Goal: Task Accomplishment & Management: Manage account settings

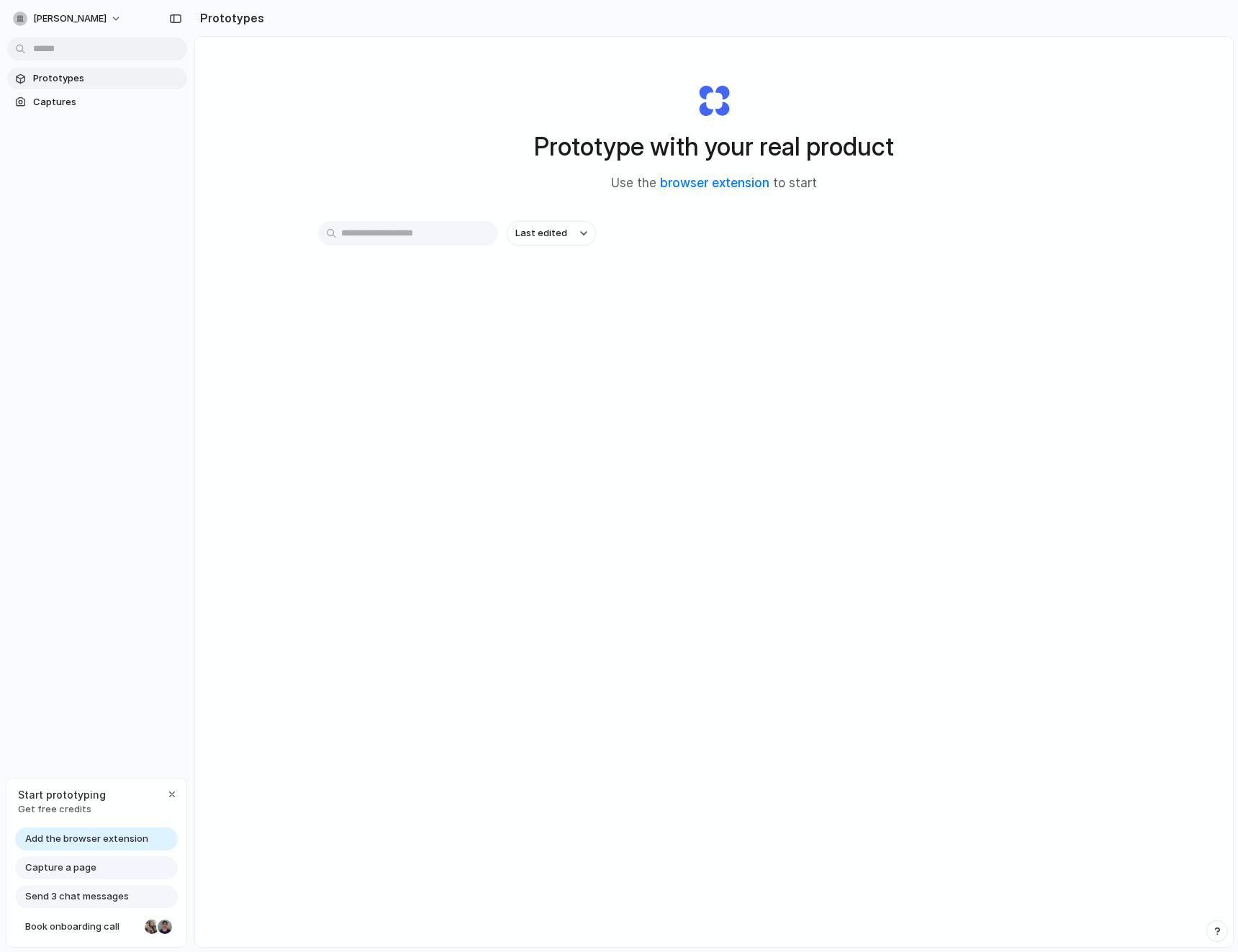
click at [170, 809] on div "Start prototyping Get free credits" at bounding box center [96, 801] width 180 height 47
click at [170, 792] on div "button" at bounding box center [172, 794] width 12 height 12
click at [430, 235] on input "text" at bounding box center [408, 233] width 180 height 25
click at [48, 101] on span "Captures" at bounding box center [108, 102] width 149 height 14
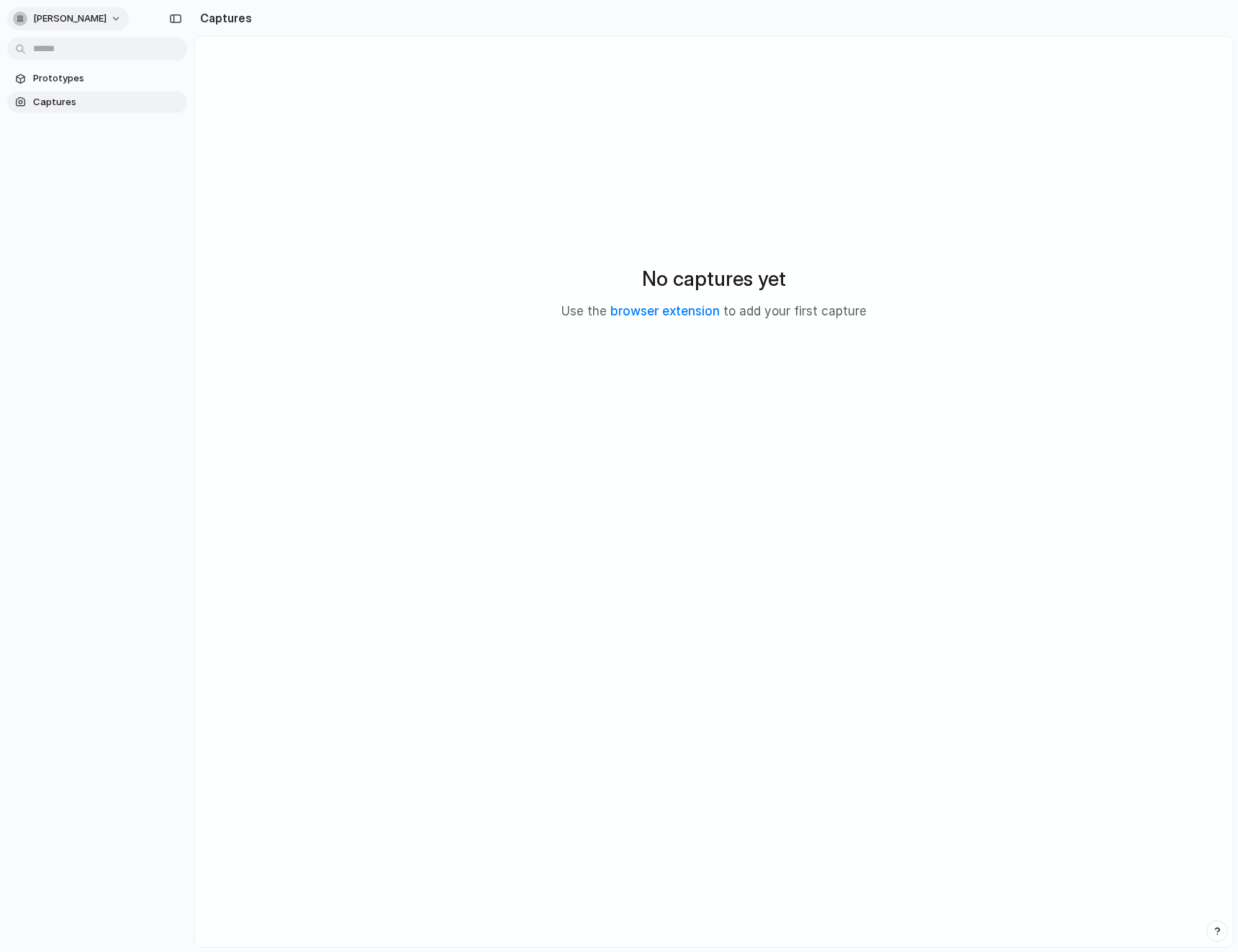
click at [62, 16] on button "[PERSON_NAME]" at bounding box center [68, 18] width 122 height 23
click at [61, 58] on li "Settings" at bounding box center [70, 51] width 119 height 23
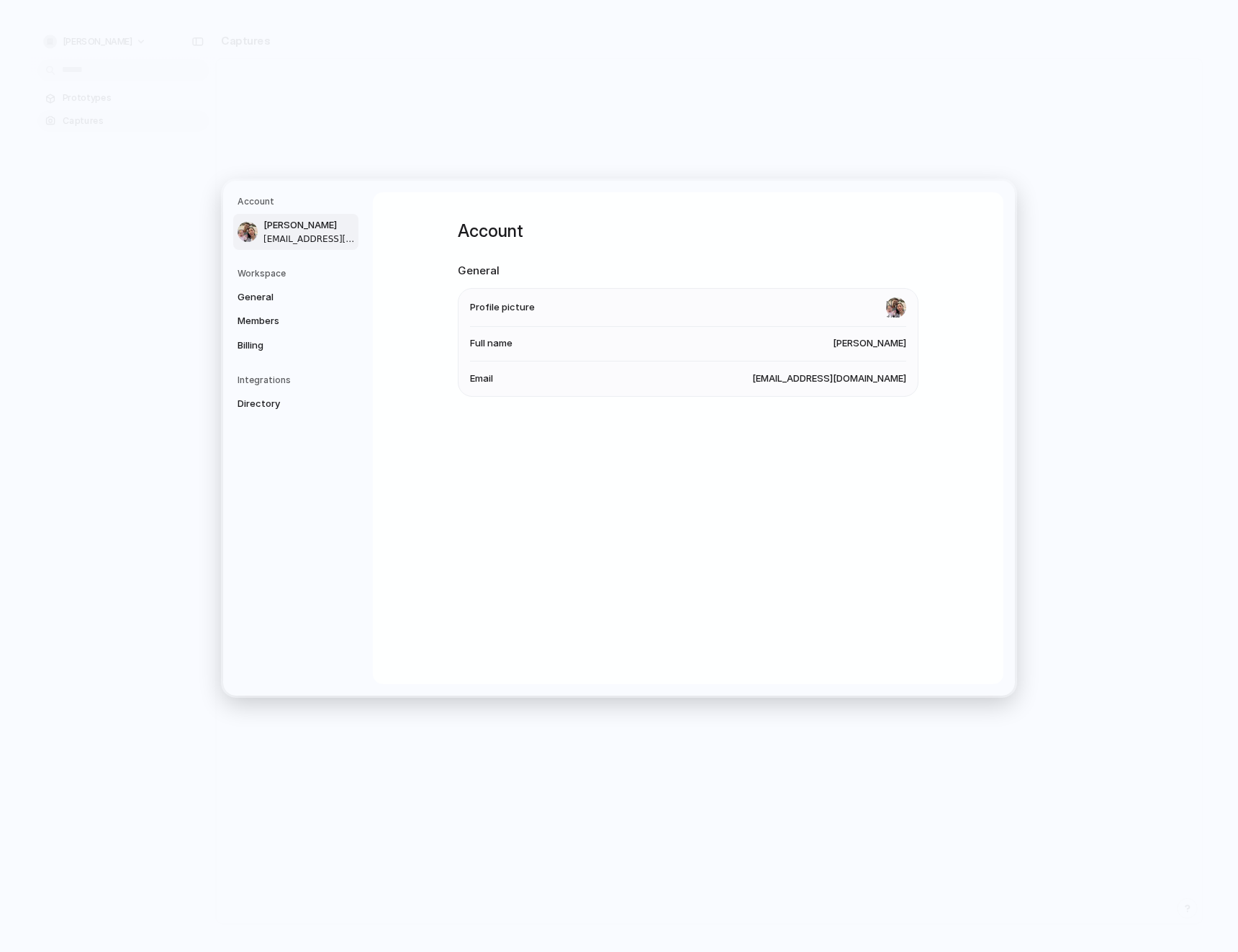
click at [489, 344] on span "Full name" at bounding box center [492, 343] width 43 height 14
click at [489, 365] on li "Email [EMAIL_ADDRESS][DOMAIN_NAME]" at bounding box center [689, 378] width 436 height 35
click at [489, 371] on span "Email" at bounding box center [481, 378] width 23 height 14
click at [296, 286] on link "General" at bounding box center [296, 297] width 125 height 23
click at [278, 323] on span "Members" at bounding box center [283, 321] width 92 height 14
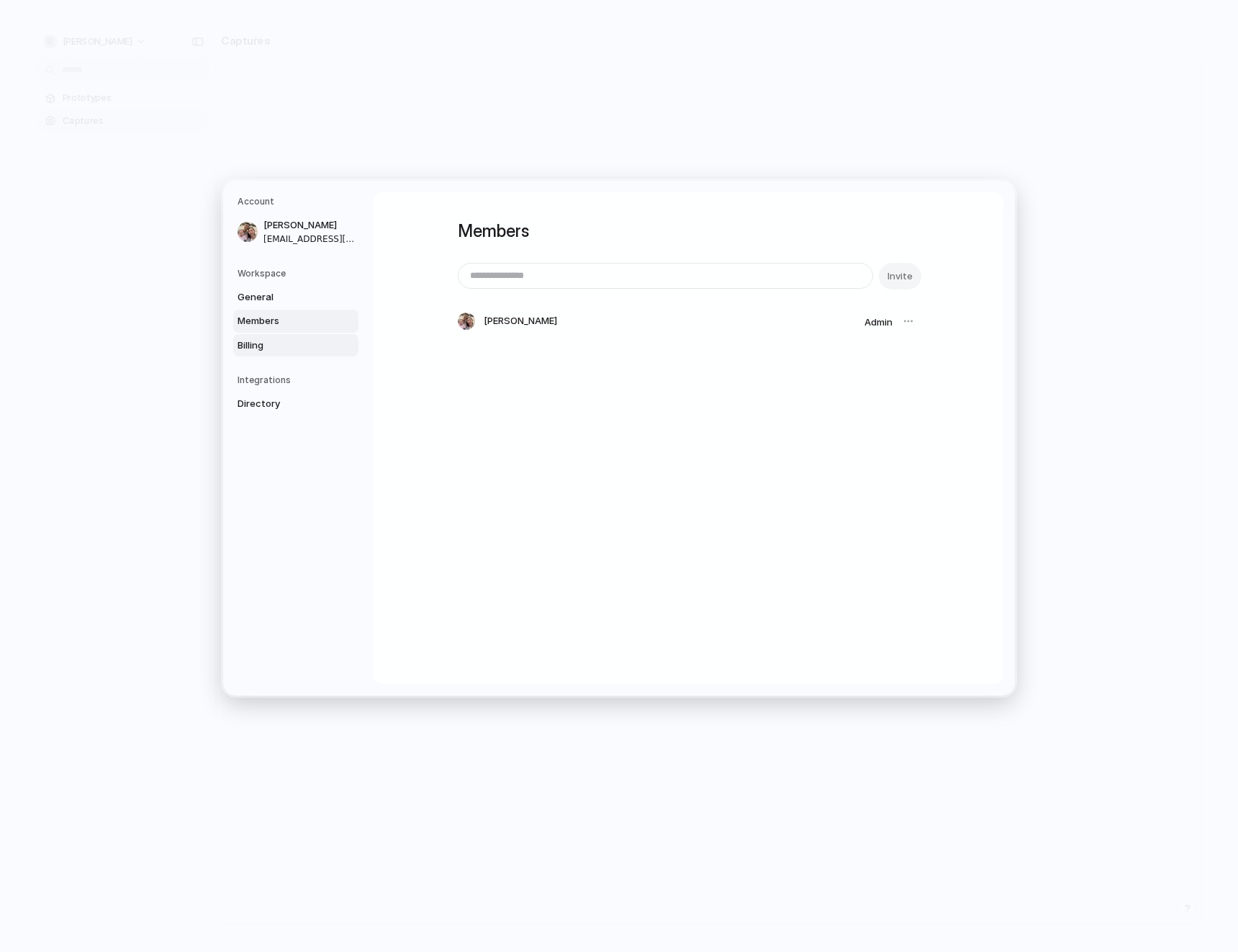
click at [274, 346] on span "Billing" at bounding box center [283, 345] width 92 height 14
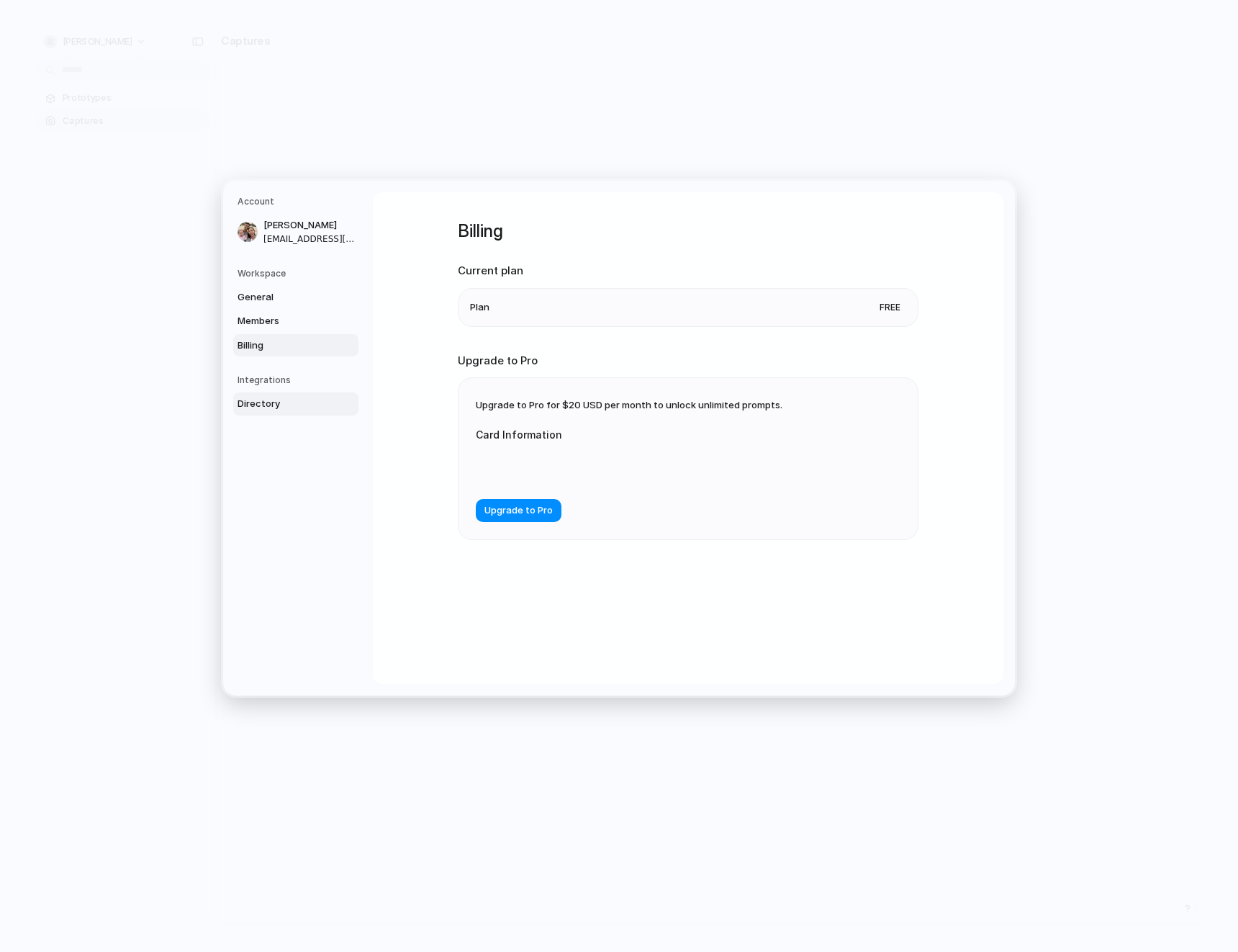
click at [269, 411] on link "Directory" at bounding box center [296, 403] width 125 height 23
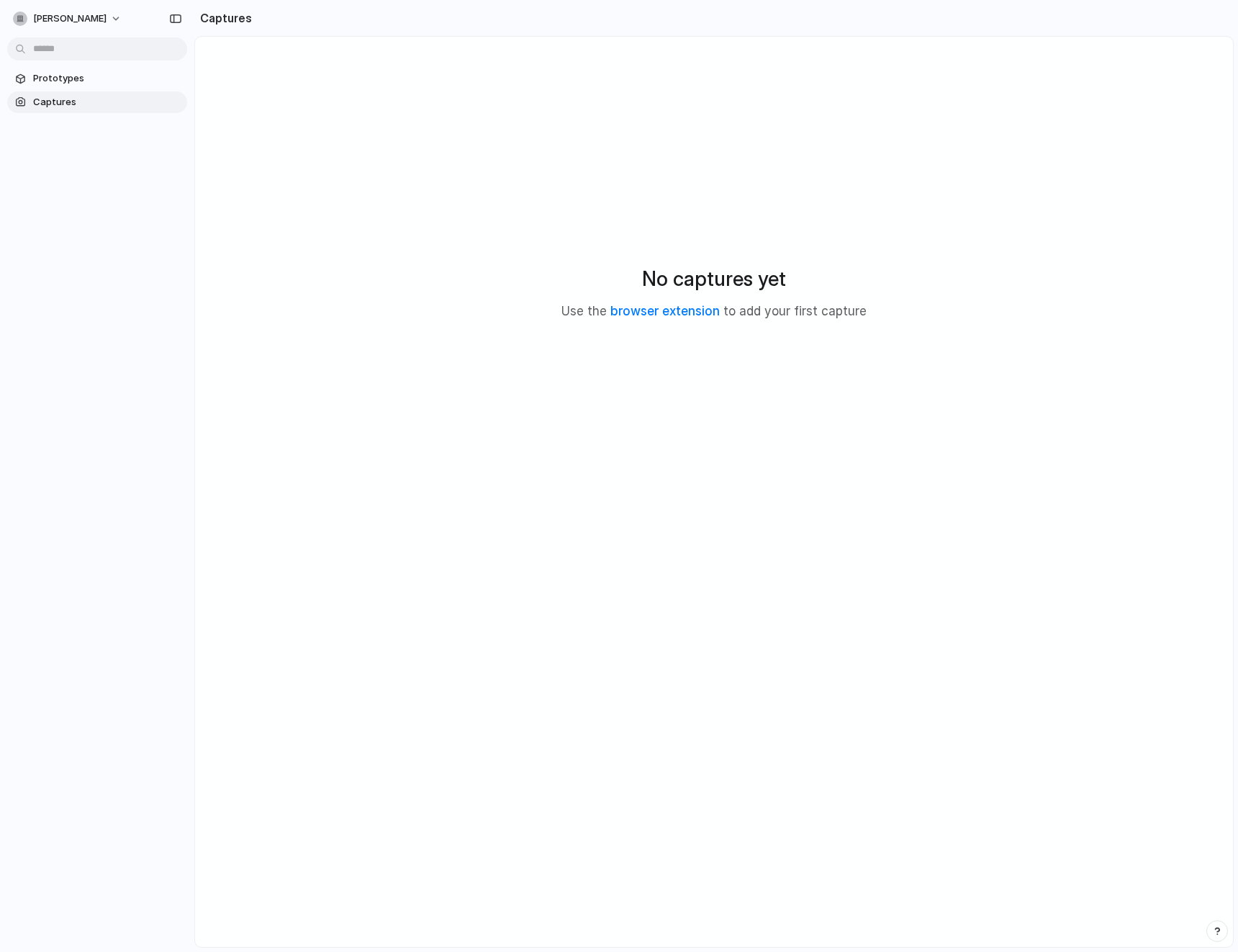
click at [758, 751] on main "No captures yet Use the browser extension to add your first capture" at bounding box center [714, 492] width 1040 height 912
